Goal: Task Accomplishment & Management: Manage account settings

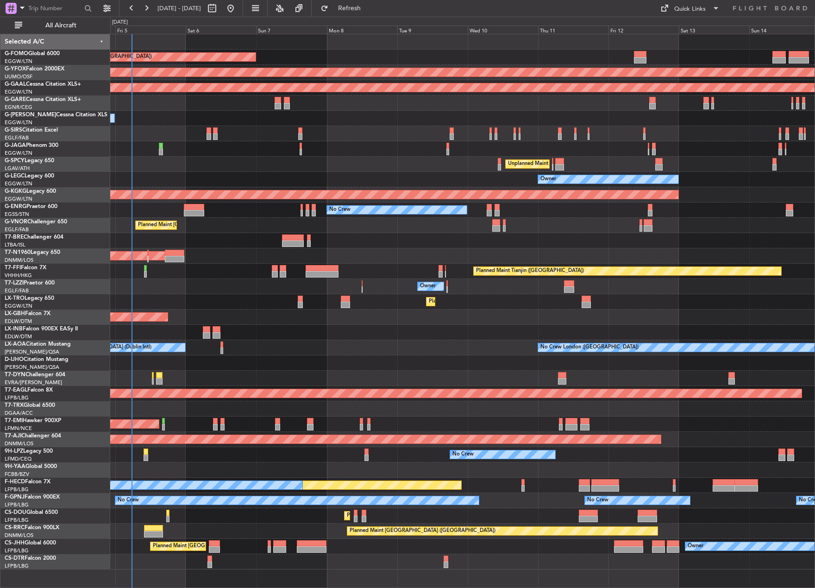
click at [91, 260] on div "Planned Maint [GEOGRAPHIC_DATA] ([GEOGRAPHIC_DATA]) AOG Maint Ostafyevo Planned…" at bounding box center [407, 302] width 815 height 571
click at [53, 22] on span "All Aircraft" at bounding box center [61, 25] width 74 height 6
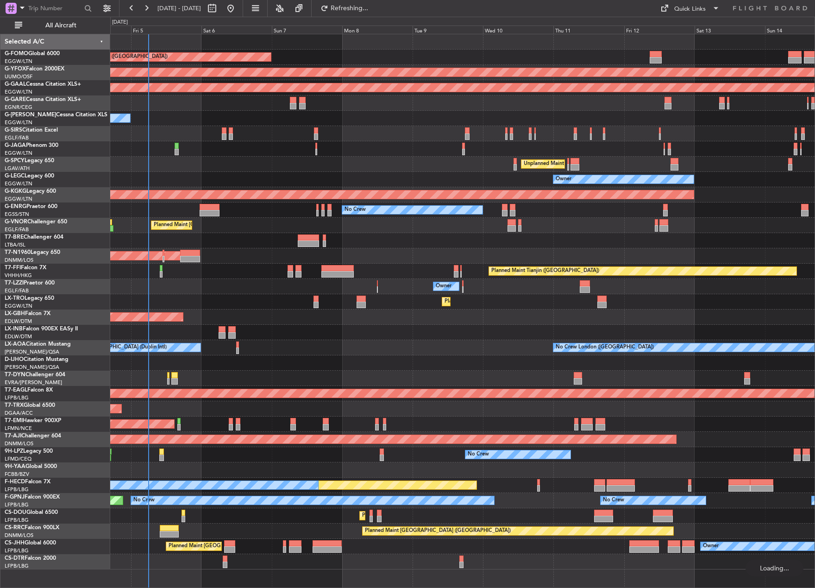
click at [107, 509] on div "Planned Maint [GEOGRAPHIC_DATA] ([GEOGRAPHIC_DATA]) AOG Maint Ostafyevo Planned…" at bounding box center [407, 302] width 815 height 571
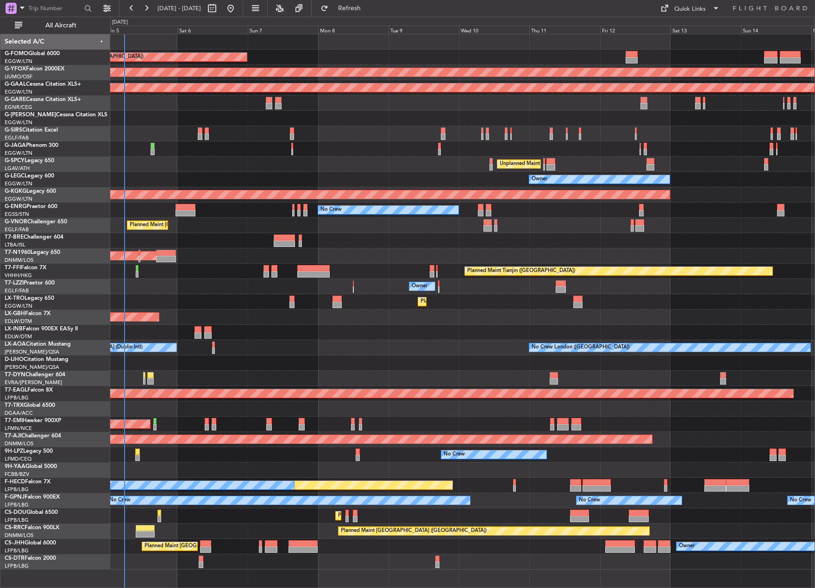
click at [258, 233] on div "Planned Maint [GEOGRAPHIC_DATA] ([GEOGRAPHIC_DATA]) AOG Maint Ostafyevo Planned…" at bounding box center [462, 301] width 704 height 535
click at [63, 30] on button "All Aircraft" at bounding box center [55, 25] width 90 height 15
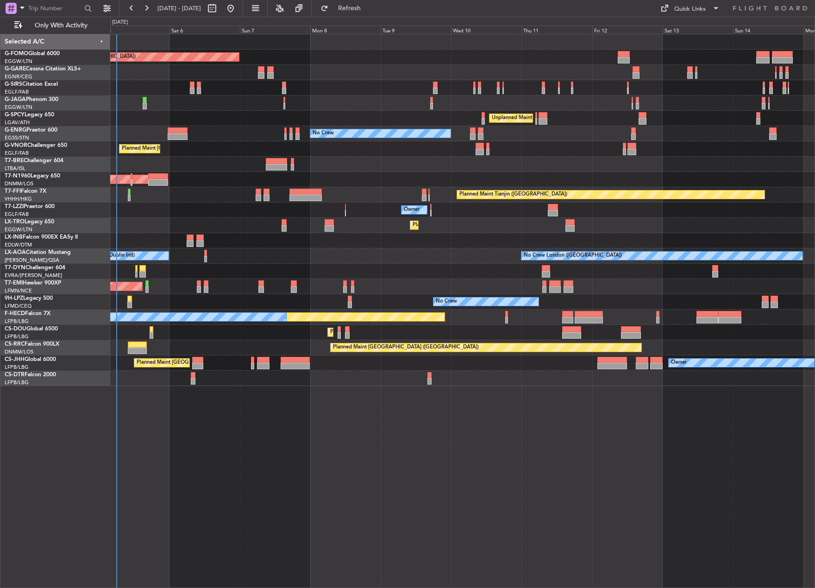
click at [296, 510] on div "Planned Maint [GEOGRAPHIC_DATA] ([GEOGRAPHIC_DATA]) Planned Maint [GEOGRAPHIC_D…" at bounding box center [462, 311] width 705 height 554
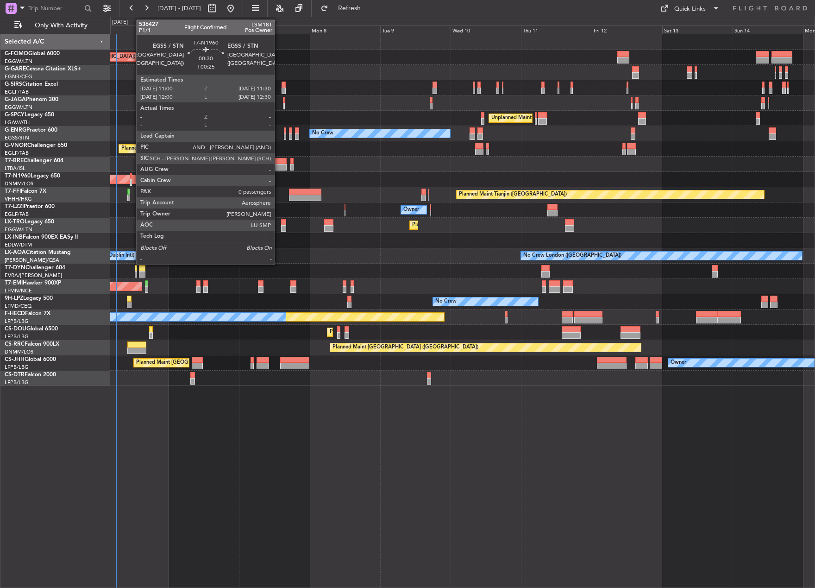
click at [132, 181] on div at bounding box center [131, 182] width 2 height 6
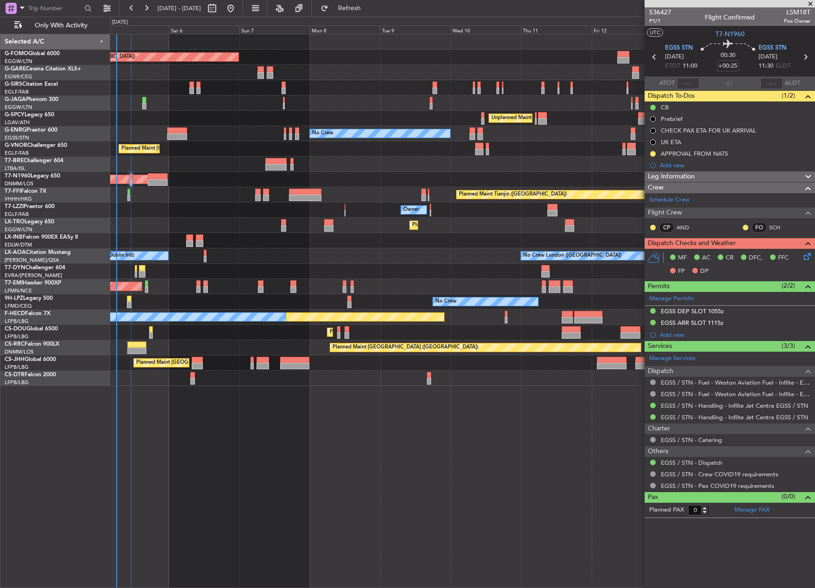
click at [161, 187] on div "Planned Maint Tianjin ([GEOGRAPHIC_DATA])" at bounding box center [462, 194] width 704 height 15
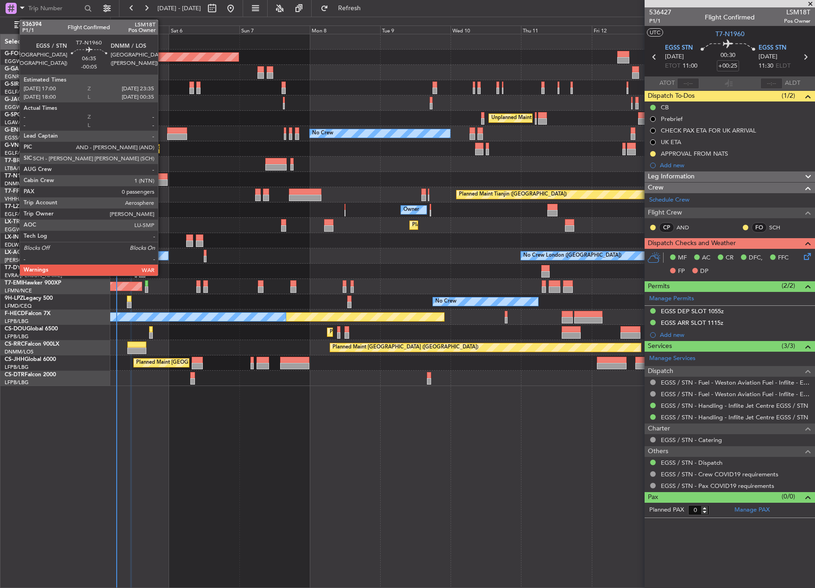
click at [162, 173] on div at bounding box center [157, 176] width 19 height 6
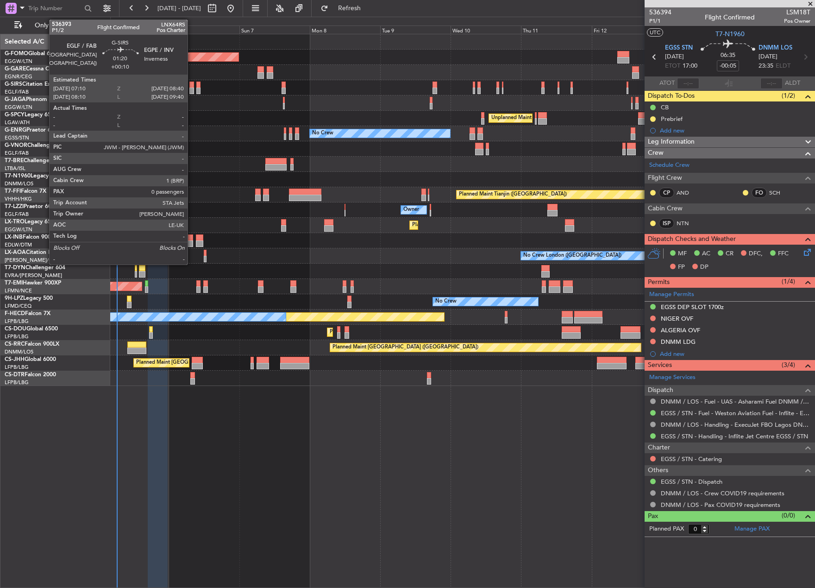
click at [192, 88] on div at bounding box center [191, 91] width 5 height 6
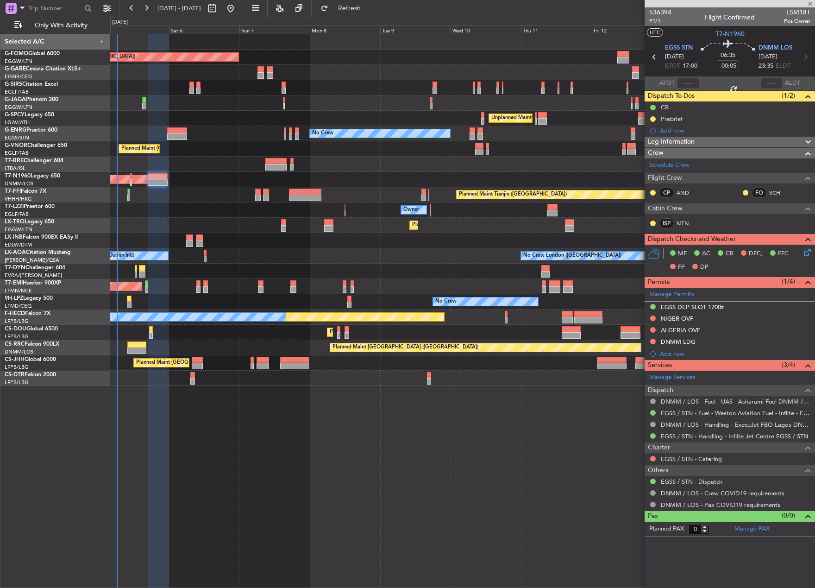
type input "+00:10"
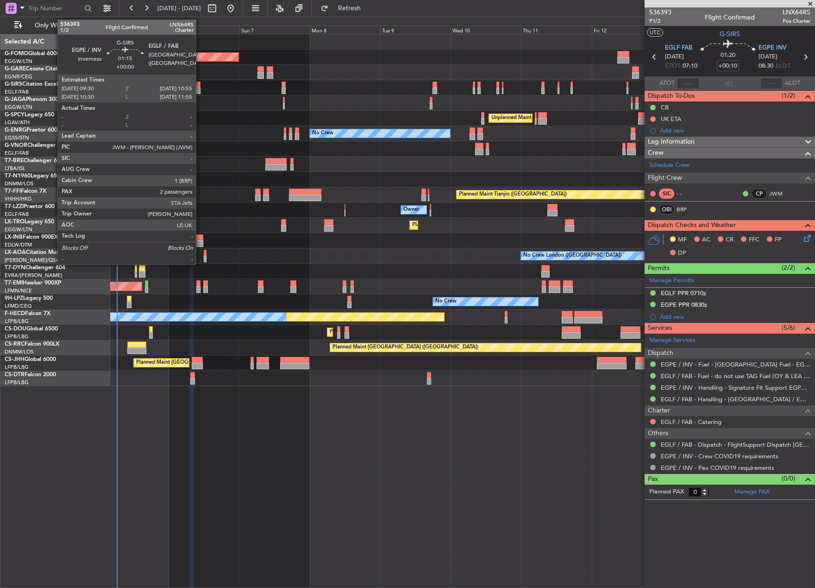
click at [200, 88] on div at bounding box center [198, 91] width 4 height 6
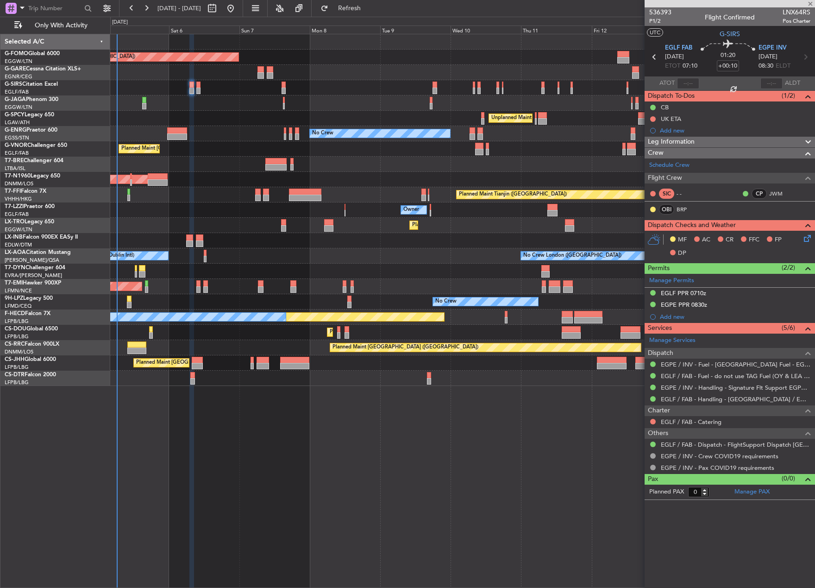
type input "2"
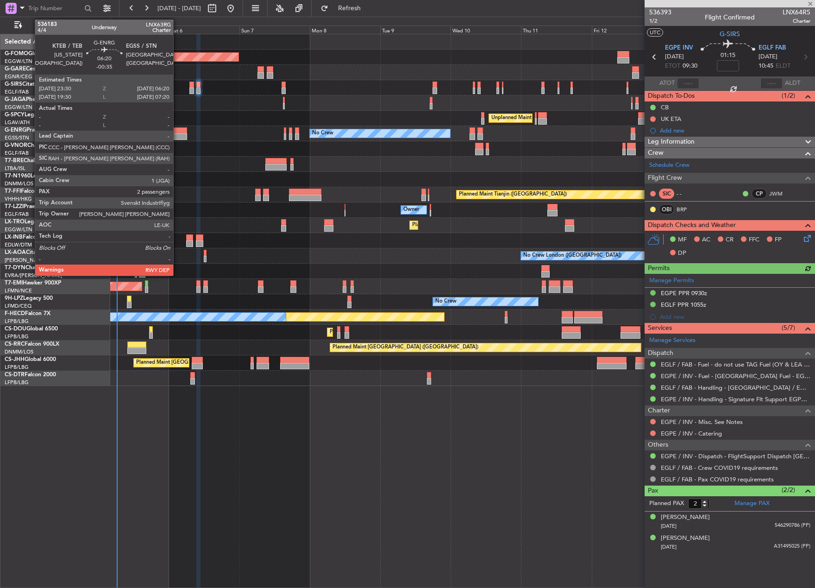
click at [177, 135] on div at bounding box center [177, 136] width 20 height 6
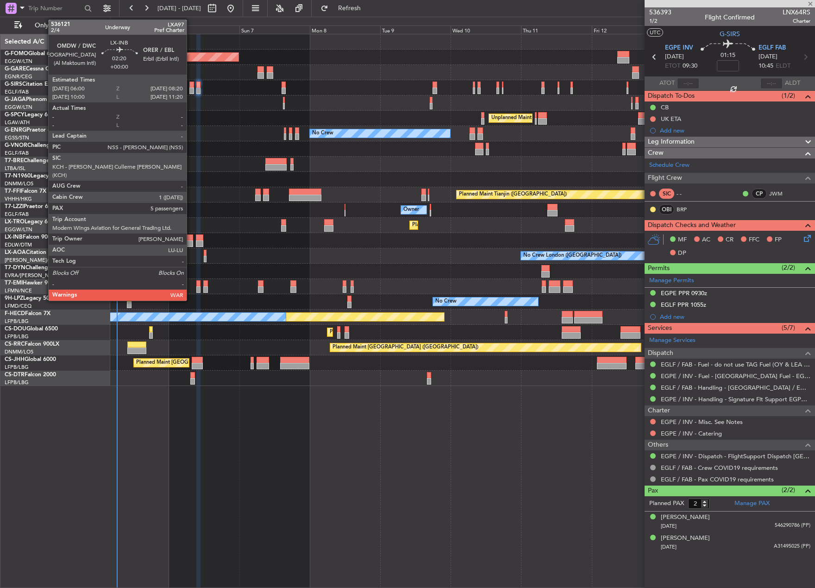
type input "-00:35"
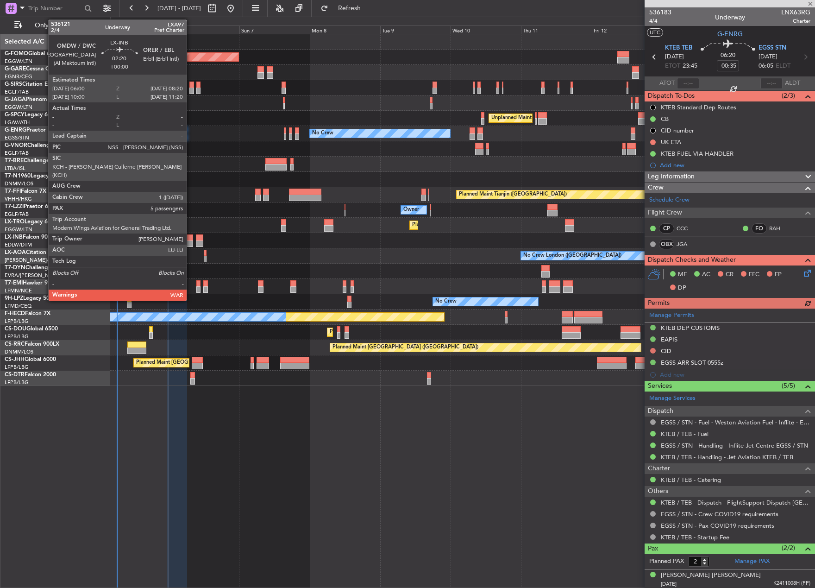
click at [191, 238] on div at bounding box center [189, 237] width 7 height 6
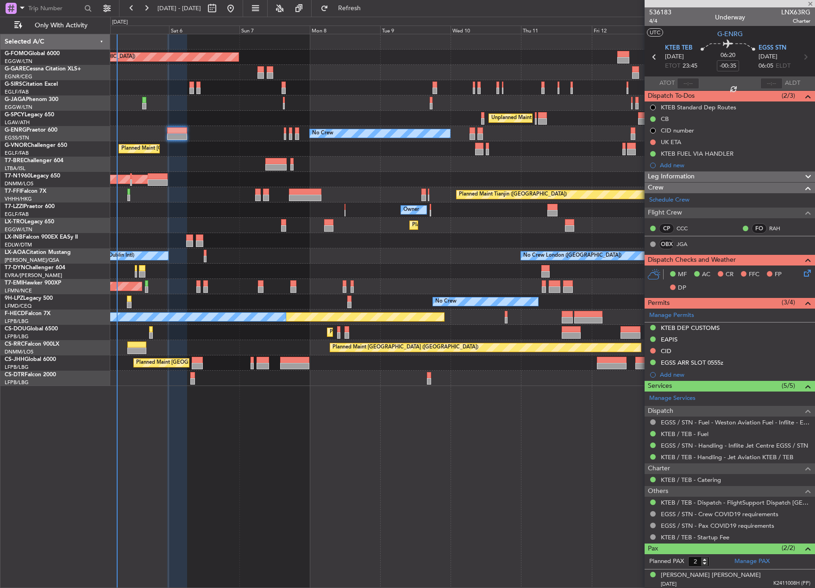
type input "5"
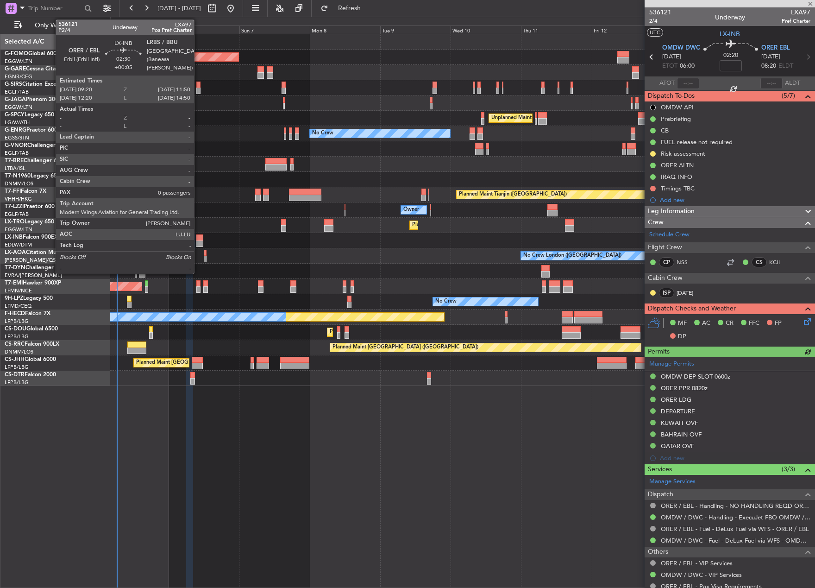
click at [198, 239] on div at bounding box center [199, 237] width 7 height 6
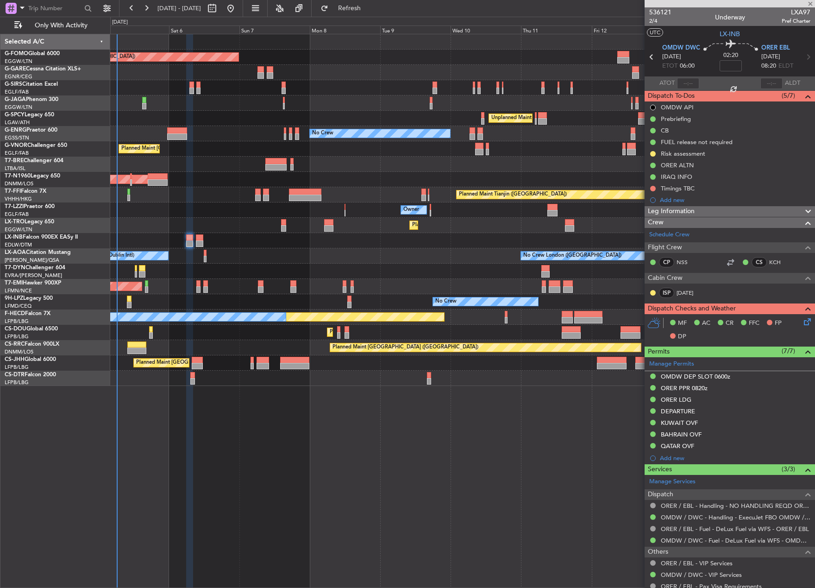
type input "+00:05"
type input "0"
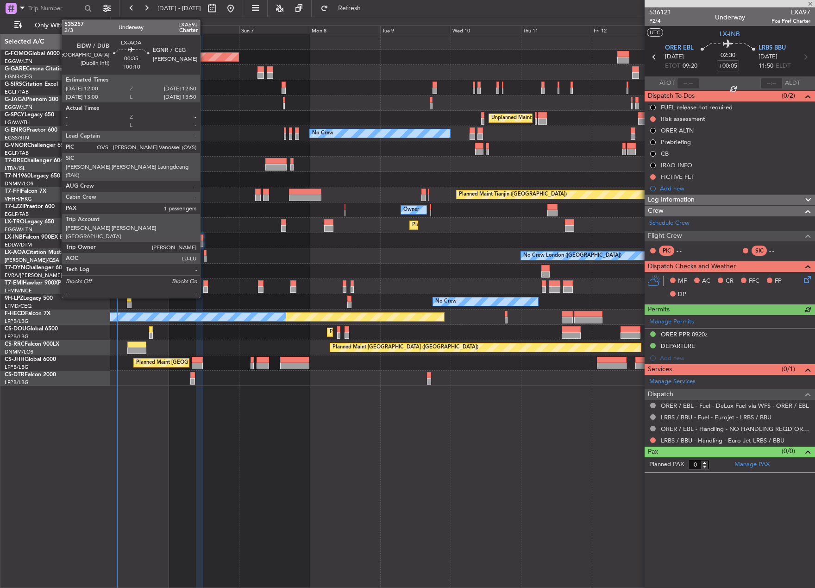
click at [204, 257] on div at bounding box center [205, 259] width 3 height 6
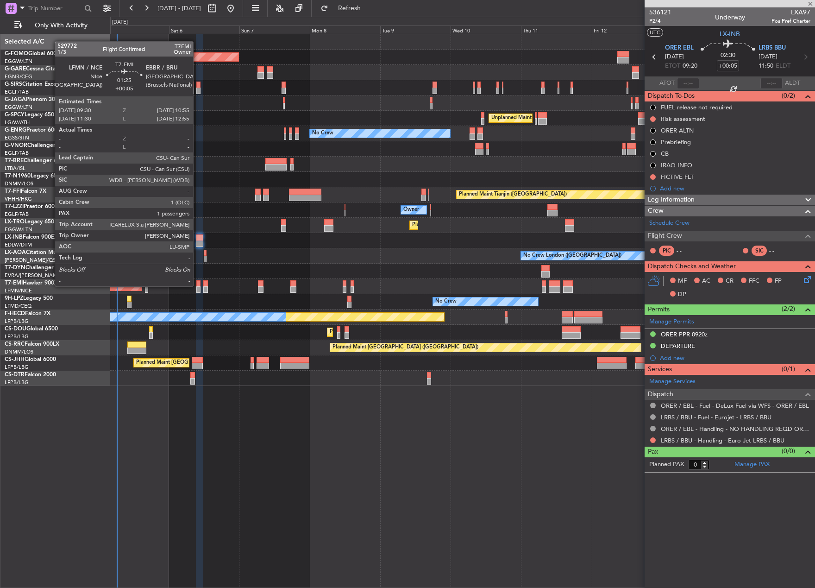
type input "+00:10"
type input "1"
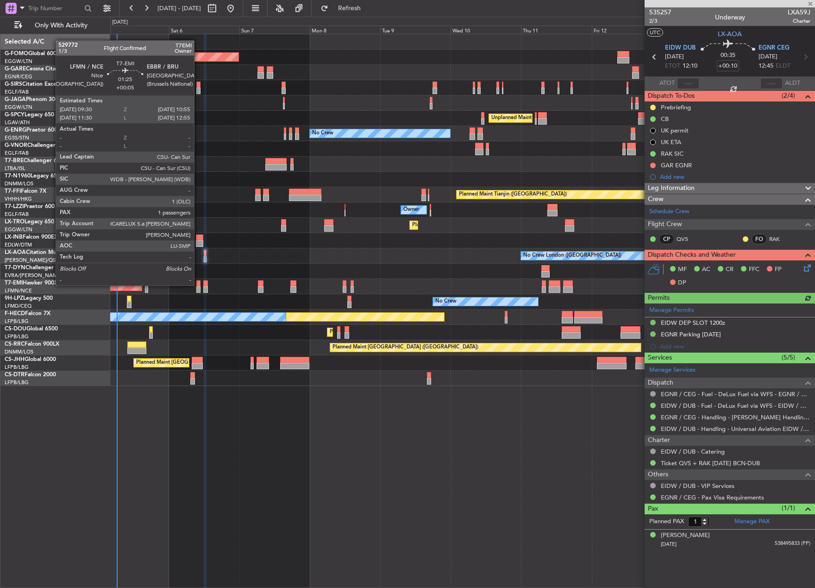
click at [198, 285] on div at bounding box center [198, 283] width 4 height 6
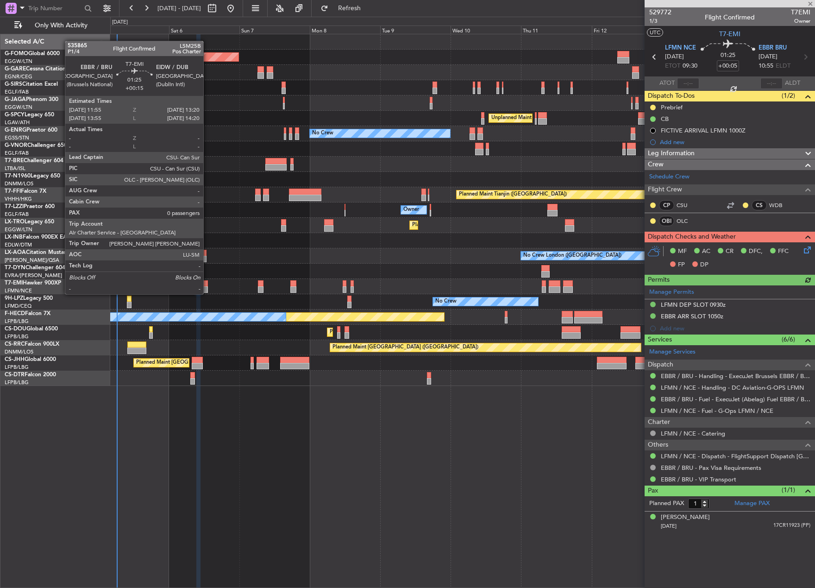
click at [207, 286] on div at bounding box center [205, 283] width 4 height 6
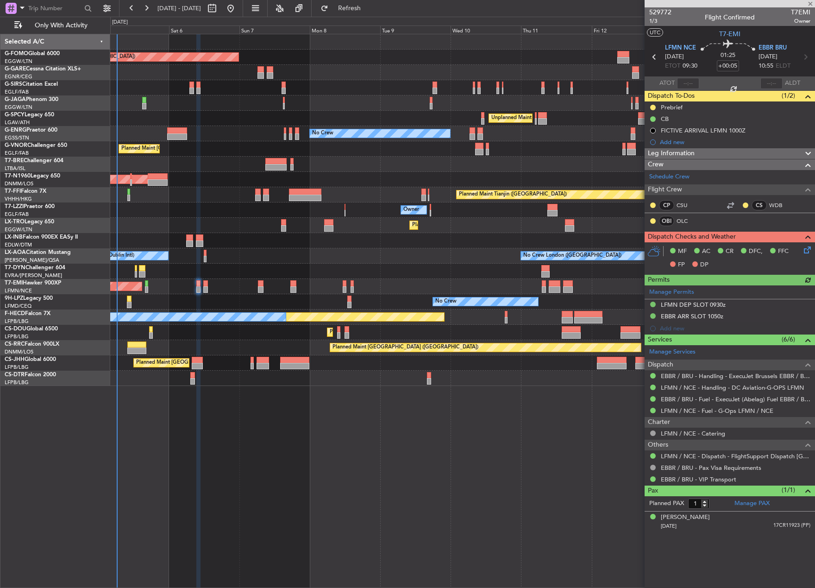
type input "+00:15"
type input "0"
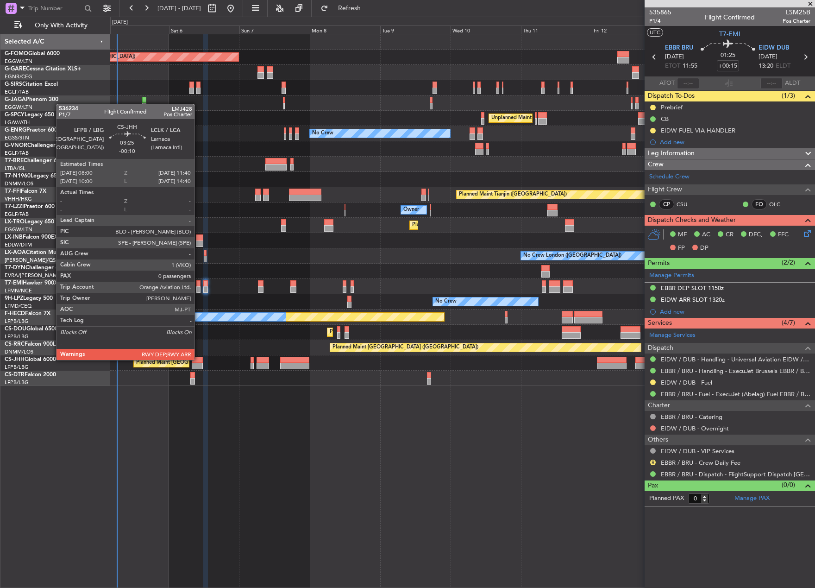
click at [199, 359] on div at bounding box center [197, 360] width 11 height 6
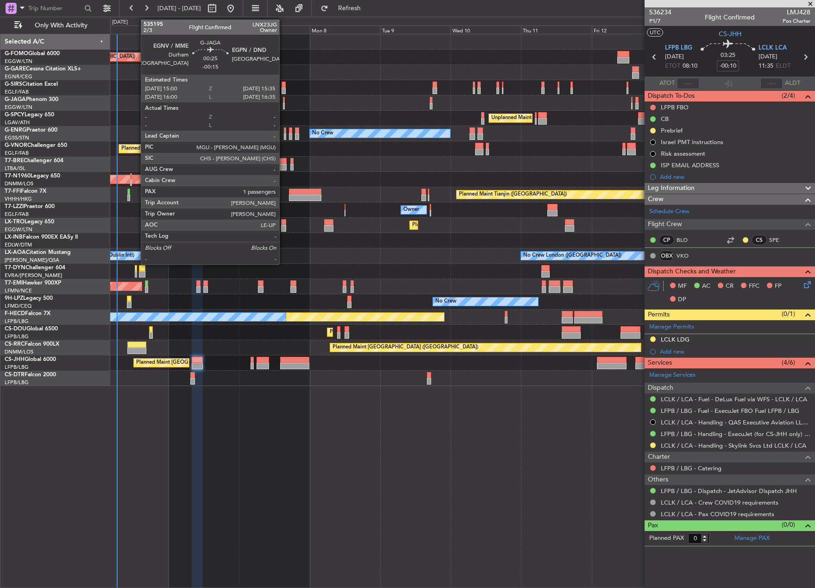
click at [283, 100] on div at bounding box center [284, 100] width 2 height 6
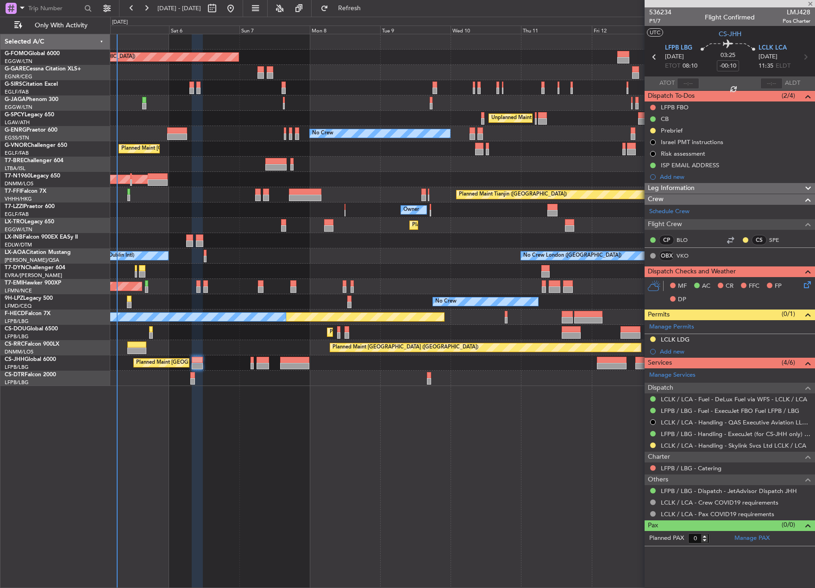
type input "-00:15"
type input "1"
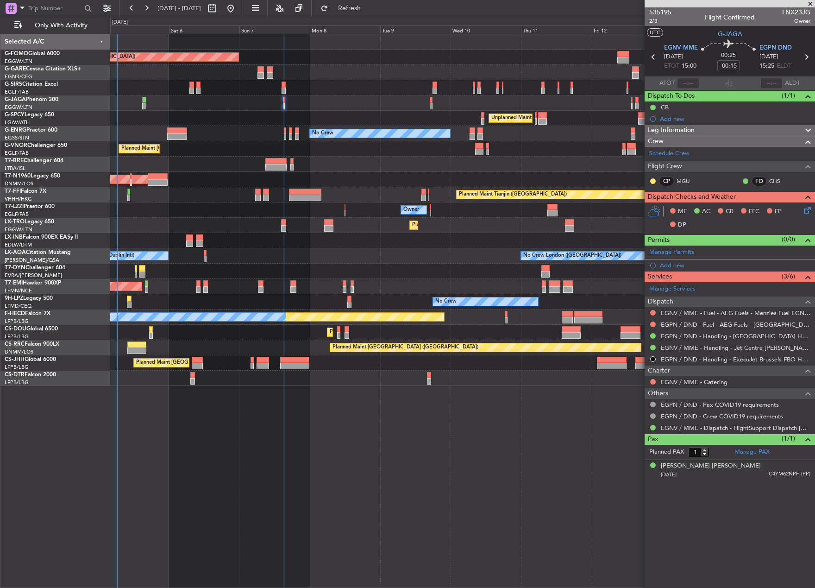
click at [146, 101] on div at bounding box center [462, 102] width 704 height 15
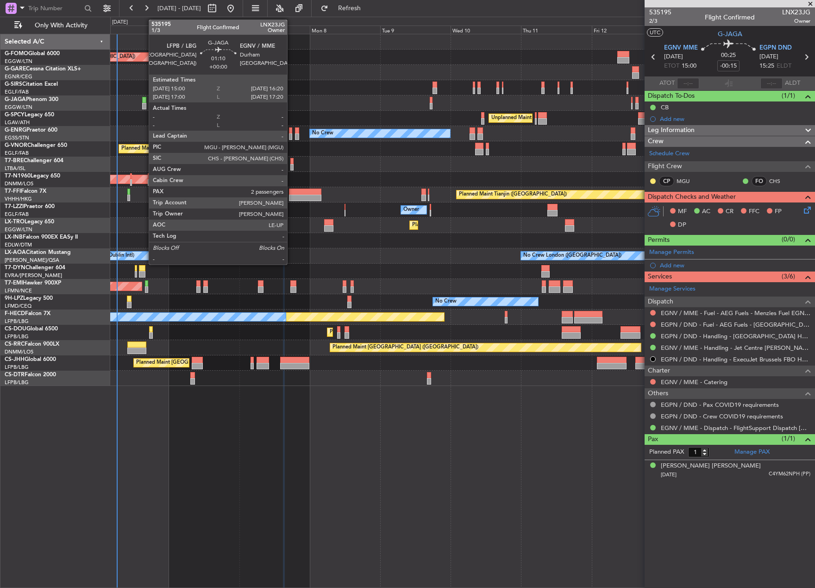
click at [144, 103] on div at bounding box center [462, 102] width 704 height 15
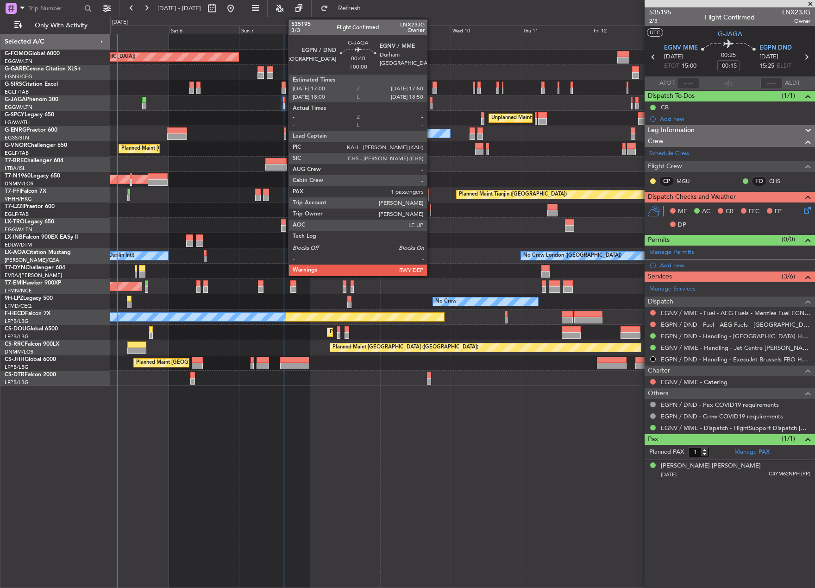
click at [431, 105] on div at bounding box center [431, 106] width 3 height 6
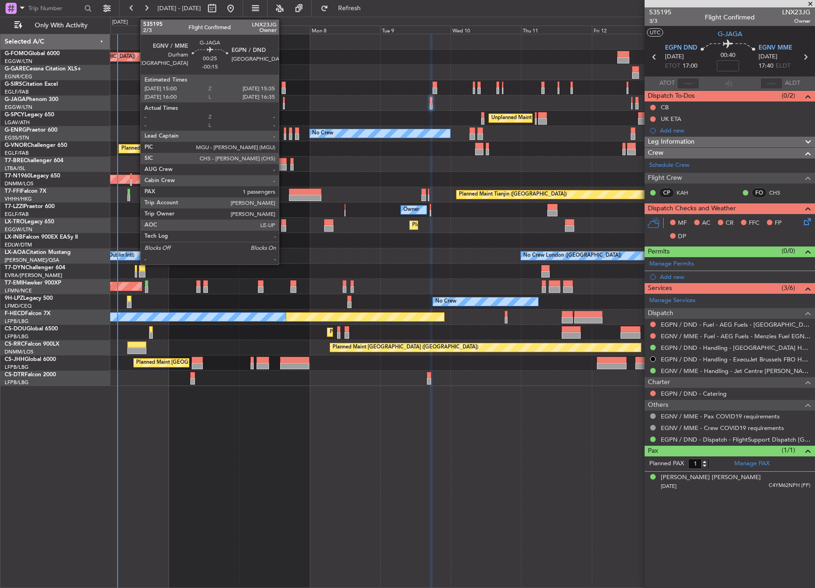
click at [283, 103] on div at bounding box center [284, 106] width 2 height 6
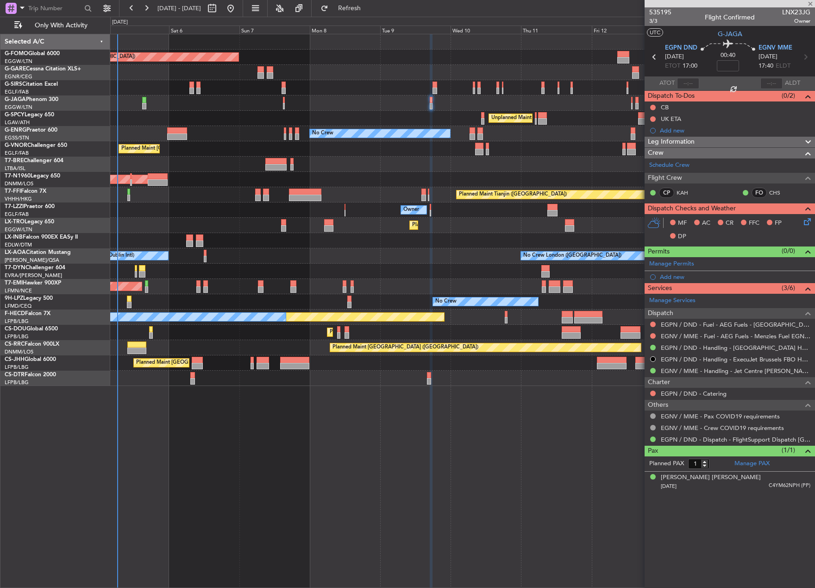
type input "-00:15"
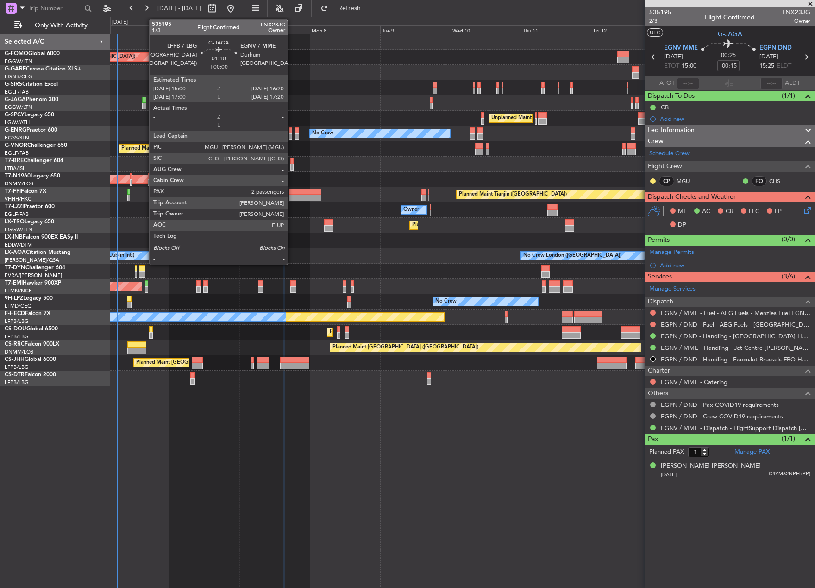
click at [145, 105] on div at bounding box center [144, 106] width 4 height 6
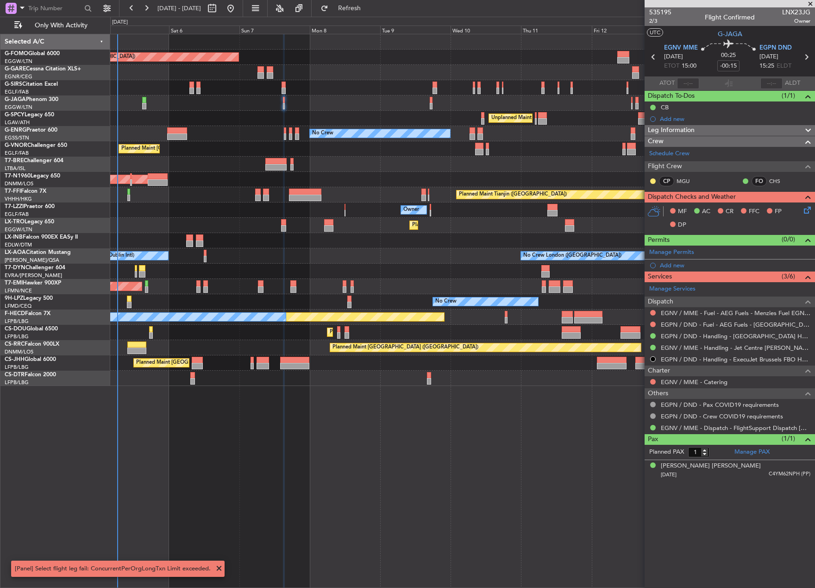
click at [145, 105] on div at bounding box center [144, 106] width 4 height 6
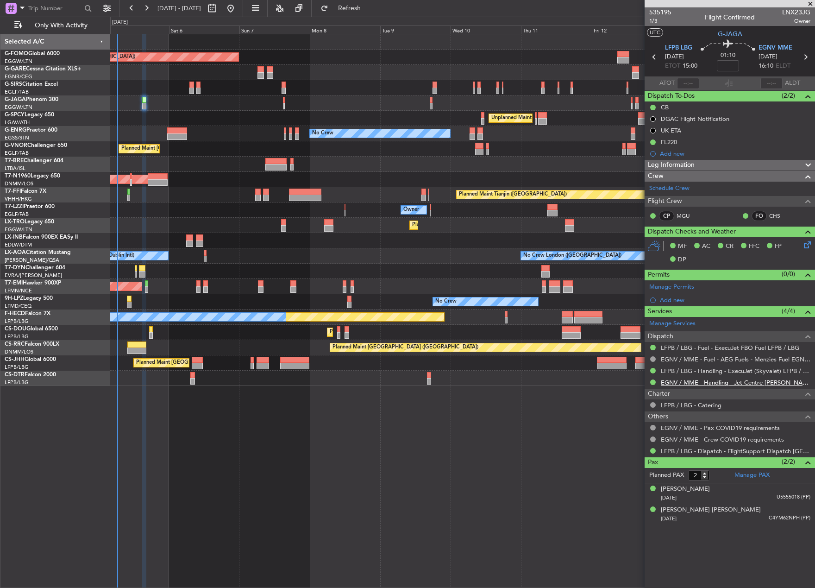
click at [695, 380] on link "EGNV / MME - Handling - Jet Centre [PERSON_NAME] Aviation EGNV / MME" at bounding box center [736, 382] width 150 height 8
click at [677, 382] on link "EGNV / MME - Handling - Jet Centre [PERSON_NAME] Aviation EGNV / MME" at bounding box center [736, 382] width 150 height 8
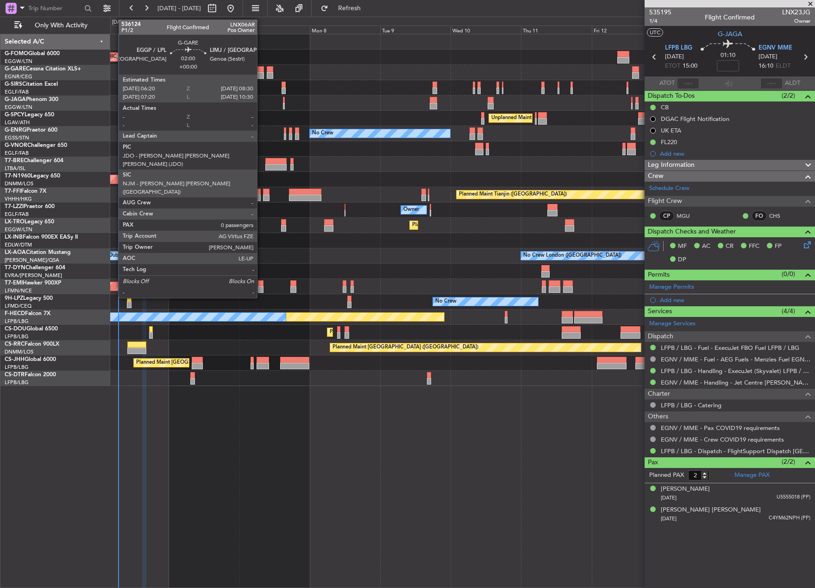
click at [261, 74] on div at bounding box center [261, 75] width 6 height 6
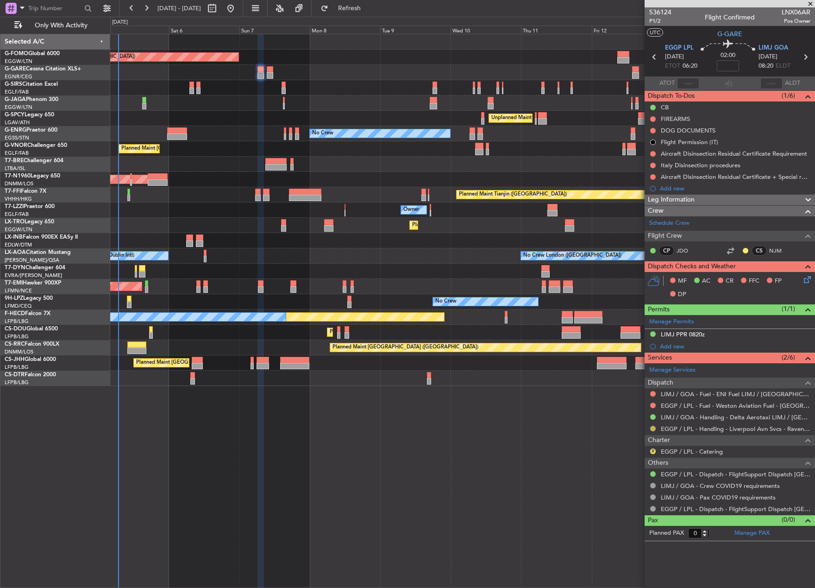
click at [653, 428] on button at bounding box center [653, 429] width 6 height 6
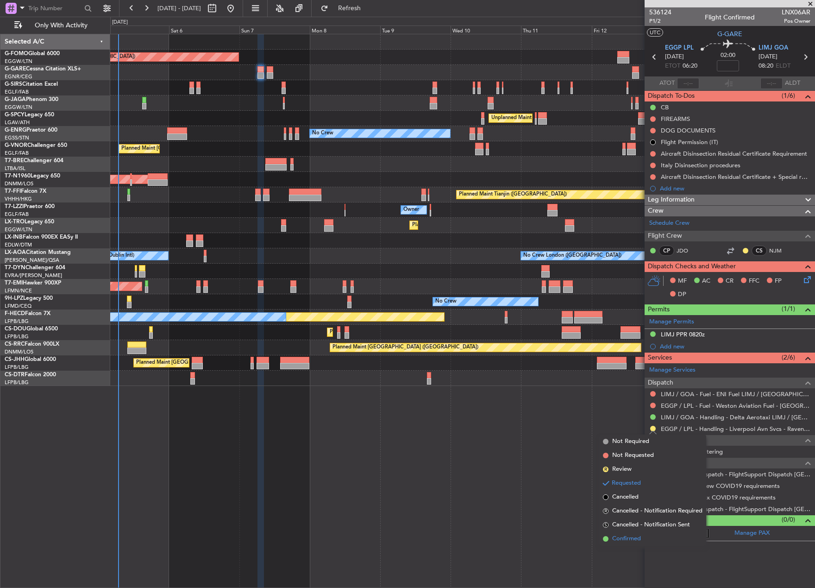
click at [631, 541] on span "Confirmed" at bounding box center [626, 538] width 29 height 9
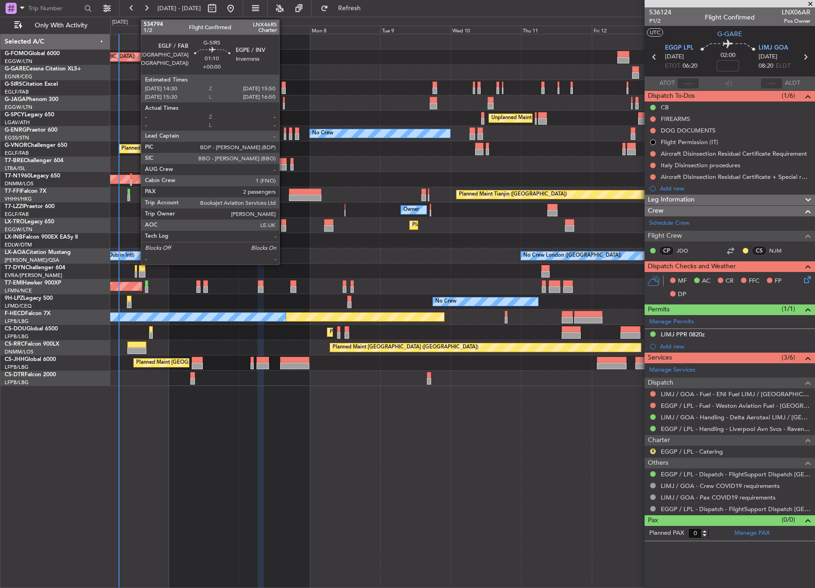
click at [283, 88] on div at bounding box center [284, 91] width 4 height 6
type input "2"
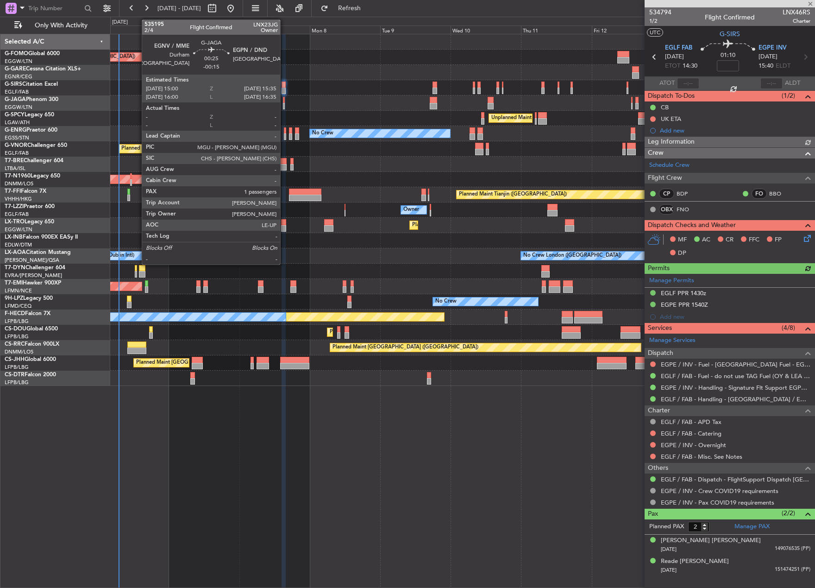
click at [284, 105] on div at bounding box center [284, 106] width 2 height 6
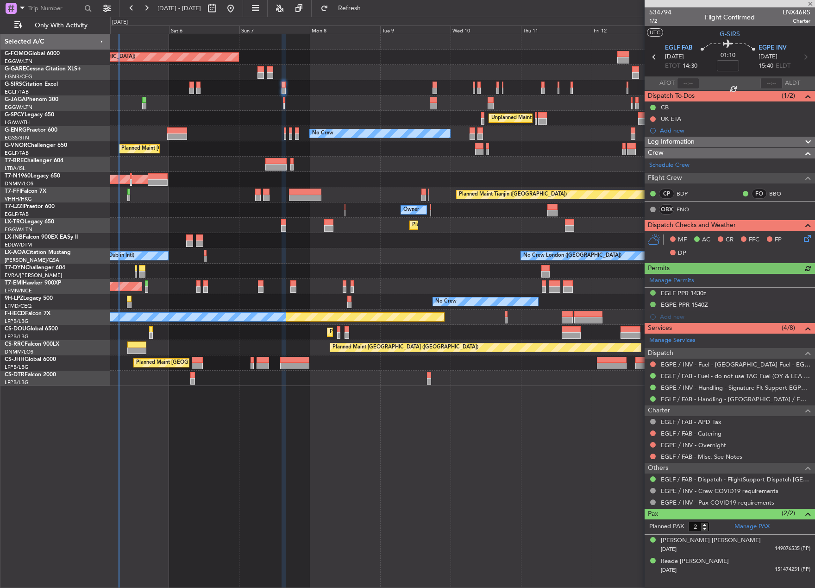
type input "-00:15"
type input "1"
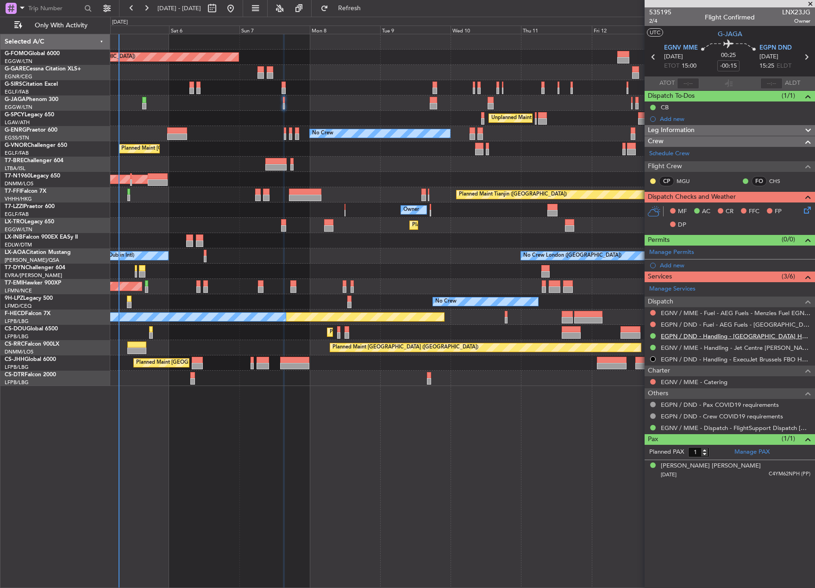
click at [684, 338] on link "EGPN / DND - Handling - [GEOGRAPHIC_DATA] Handling EGPN / DND" at bounding box center [736, 336] width 150 height 8
